Goal: Task Accomplishment & Management: Manage account settings

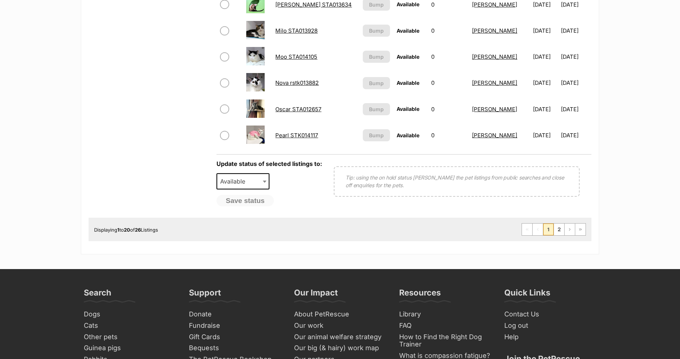
scroll to position [571, 0]
click at [557, 228] on link "2" at bounding box center [559, 229] width 10 height 12
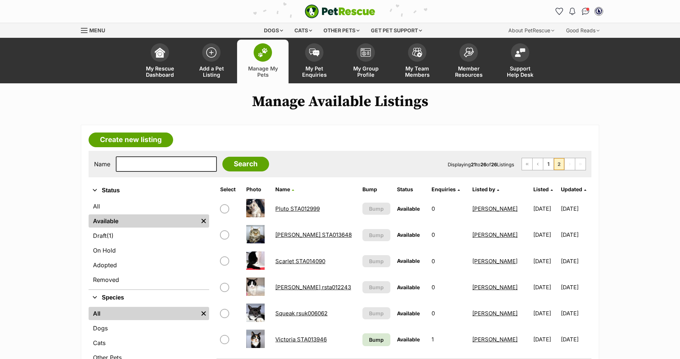
click at [225, 207] on input "checkbox" at bounding box center [224, 209] width 9 height 9
checkbox input "true"
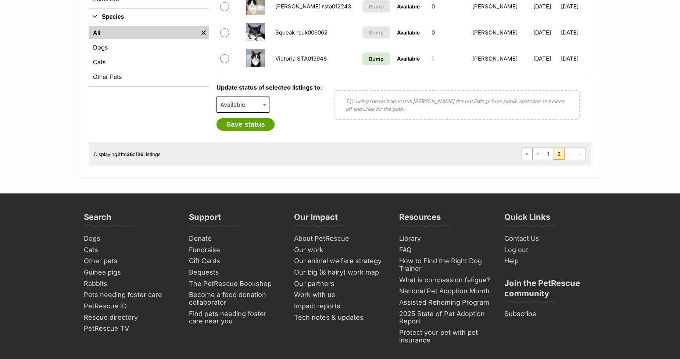
scroll to position [285, 0]
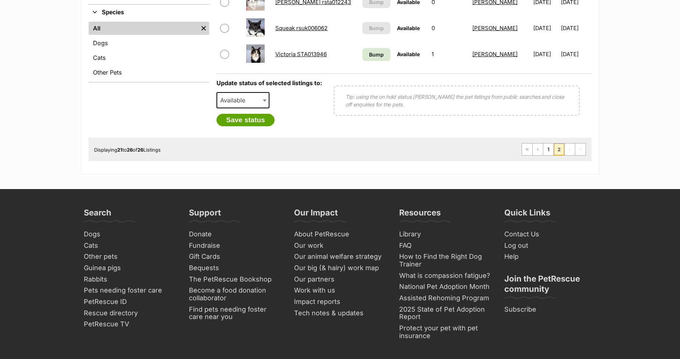
click at [230, 96] on span "Available" at bounding box center [234, 100] width 35 height 10
select select "rehomed"
click at [244, 118] on button "Save status" at bounding box center [245, 120] width 58 height 12
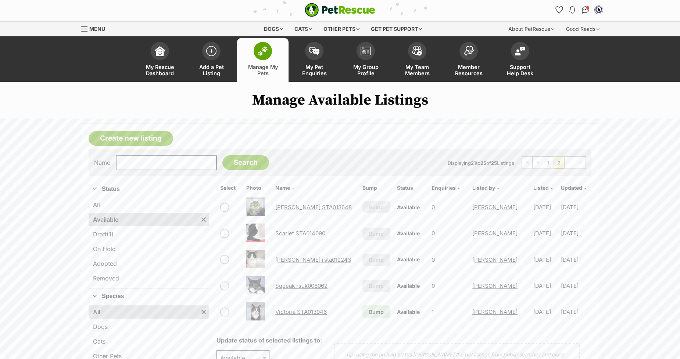
scroll to position [0, 0]
